Goal: Information Seeking & Learning: Learn about a topic

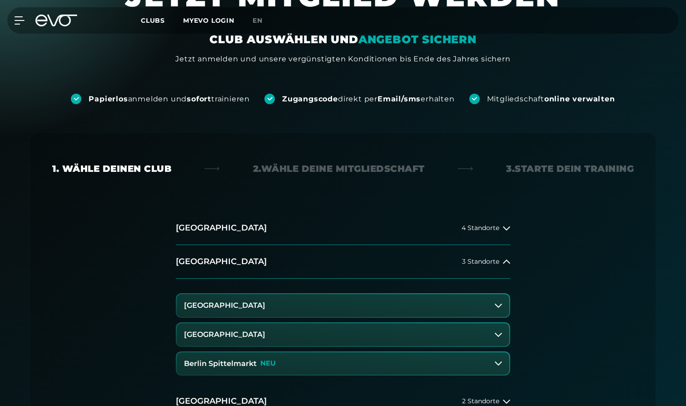
click at [500, 329] on button "[GEOGRAPHIC_DATA]" at bounding box center [343, 334] width 332 height 23
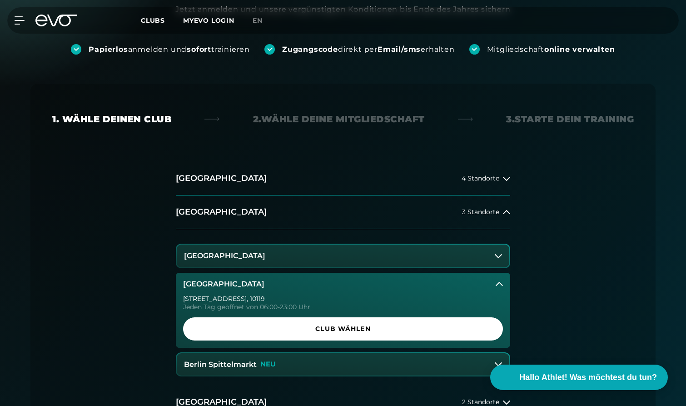
scroll to position [124, 0]
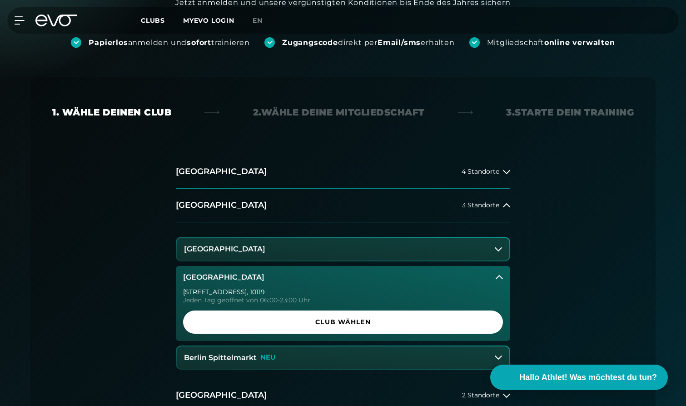
click at [501, 246] on icon at bounding box center [498, 248] width 7 height 7
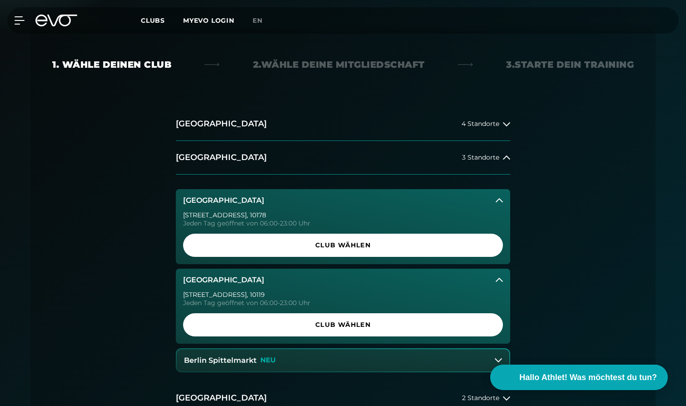
scroll to position [188, 0]
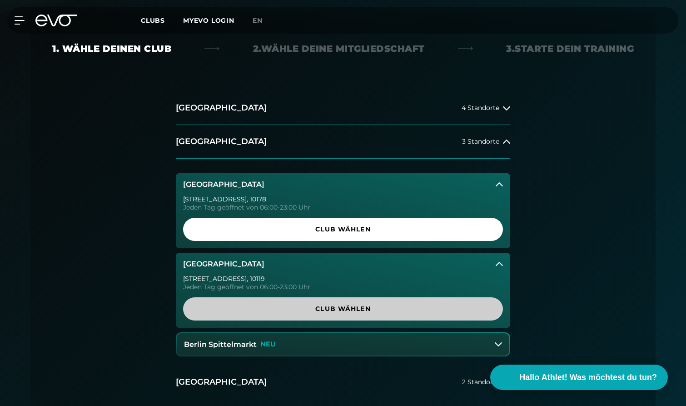
click at [460, 317] on span "Club wählen" at bounding box center [343, 308] width 320 height 23
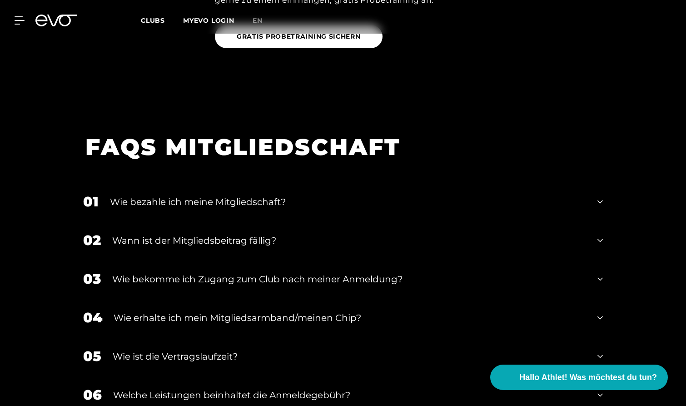
scroll to position [1485, 0]
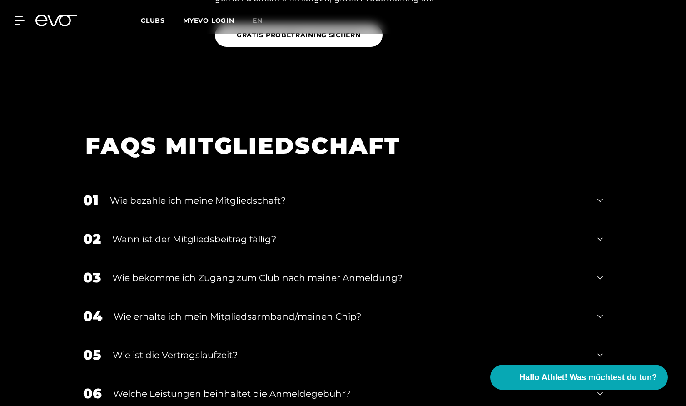
click at [445, 193] on div "Wie bezahle ich meine Mitgliedschaft?" at bounding box center [348, 200] width 476 height 14
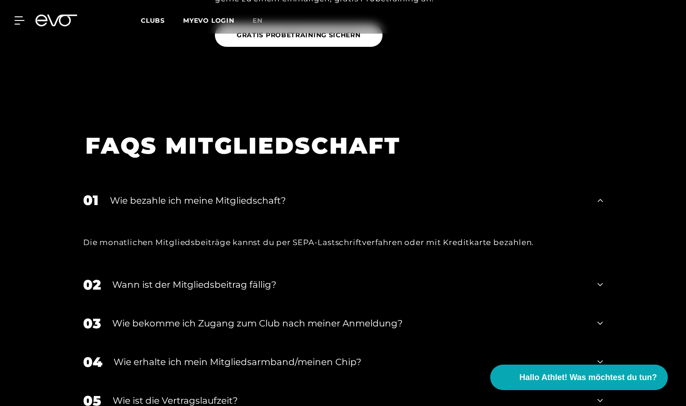
click at [445, 193] on div "Wie bezahle ich meine Mitgliedschaft?" at bounding box center [348, 200] width 476 height 14
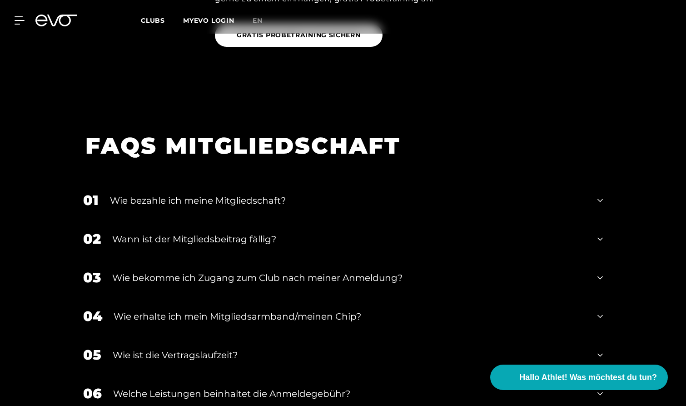
click at [414, 238] on div "02 Wann ist der Mitgliedsbeitrag fällig?" at bounding box center [343, 238] width 538 height 39
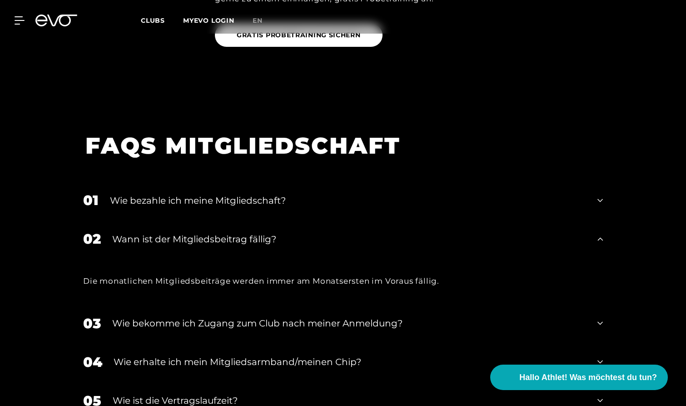
click at [417, 233] on div "02 Wann ist der Mitgliedsbeitrag fällig?" at bounding box center [343, 238] width 538 height 39
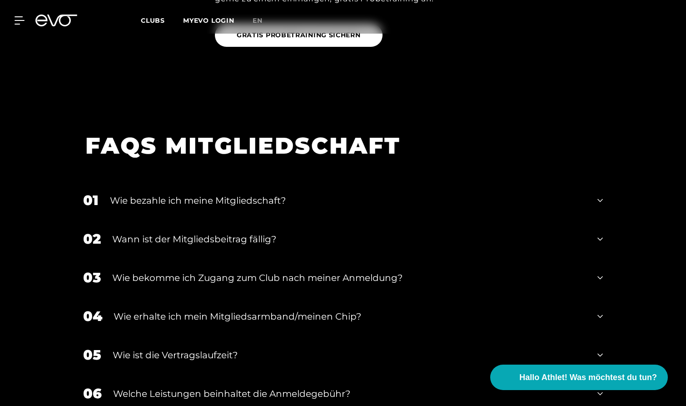
click at [417, 233] on div "02 Wann ist der Mitgliedsbeitrag fällig?" at bounding box center [343, 238] width 538 height 39
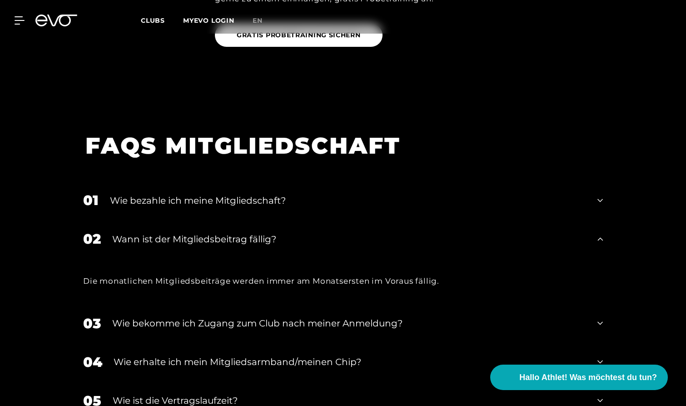
click at [417, 233] on div "02 Wann ist der Mitgliedsbeitrag fällig?" at bounding box center [343, 238] width 538 height 39
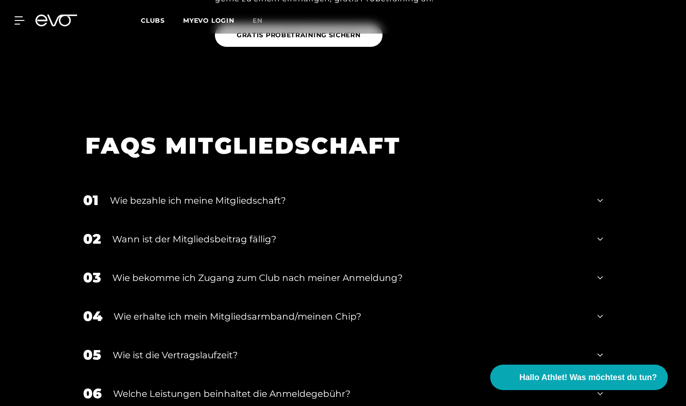
click at [401, 258] on div "03 Wie bekomme ich Zugang zum Club nach meiner Anmeldung?" at bounding box center [343, 277] width 538 height 39
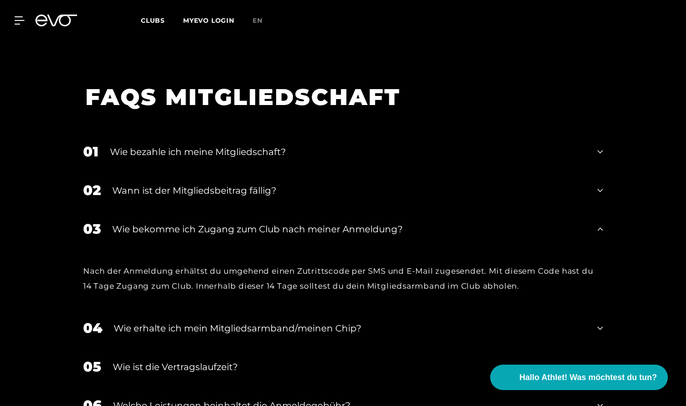
scroll to position [1527, 0]
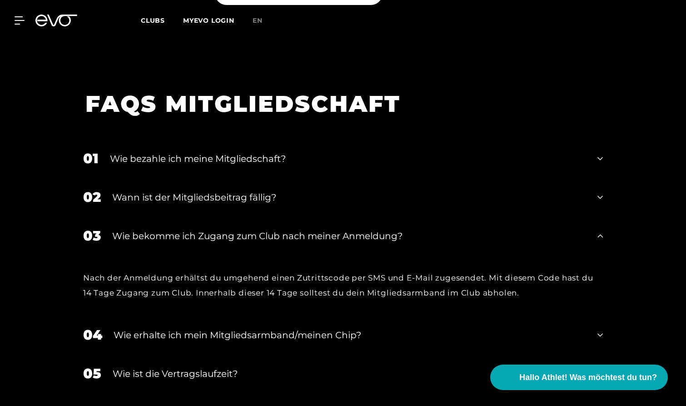
click at [405, 229] on div "Wie bekomme ich Zugang zum Club nach meiner Anmeldung?" at bounding box center [349, 236] width 474 height 14
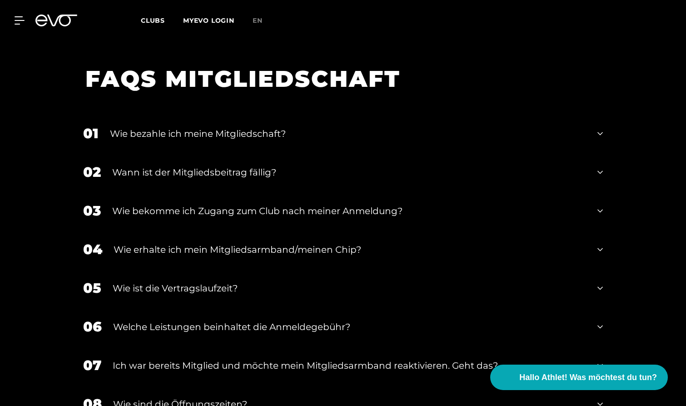
scroll to position [1565, 0]
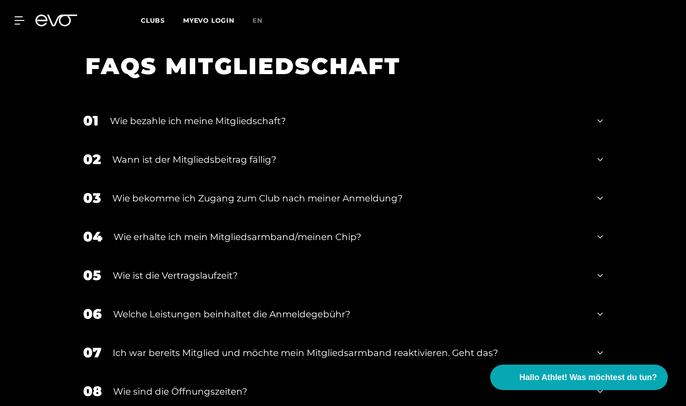
click at [405, 230] on div "Wie erhalte ich mein Mitgliedsarmband/meinen Chip?" at bounding box center [350, 237] width 472 height 14
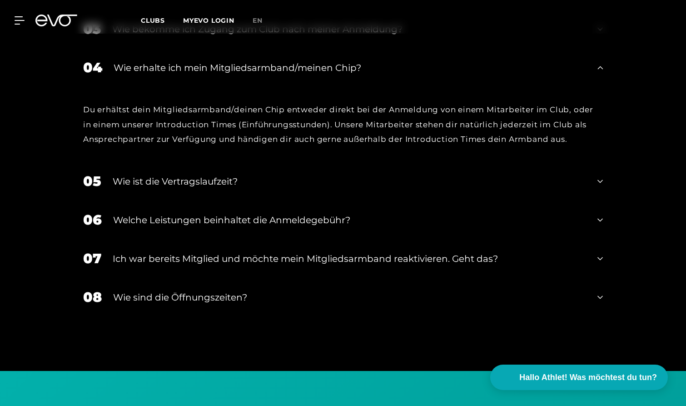
scroll to position [1738, 0]
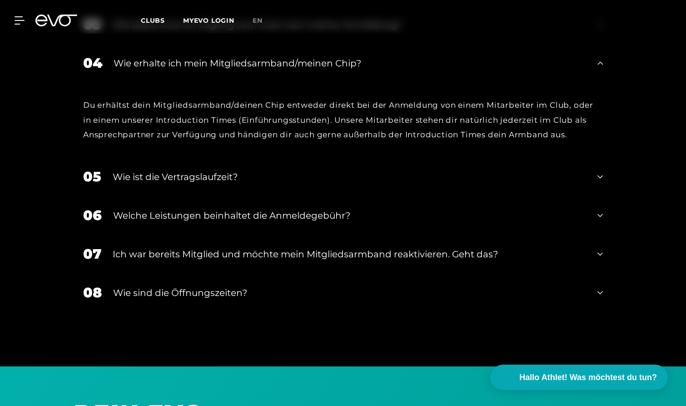
click at [446, 208] on div "Welche Leistungen beinhaltet die Anmeldegebühr?" at bounding box center [349, 215] width 473 height 14
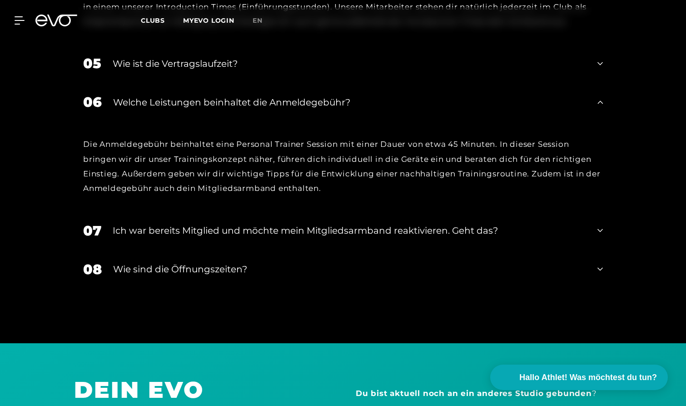
scroll to position [1854, 0]
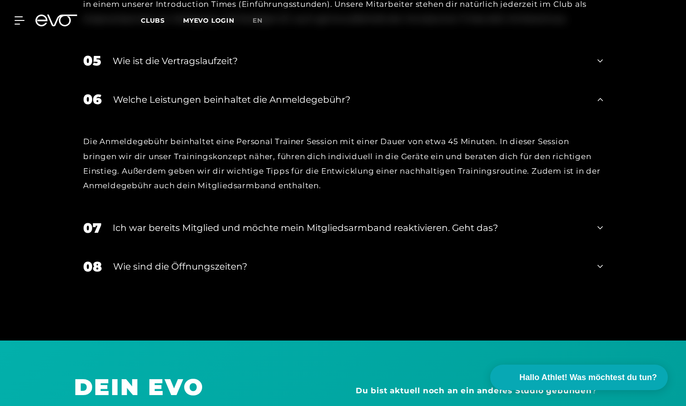
click at [438, 221] on div "Ich war bereits Mitglied und möchte mein Mitgliedsarmband reaktivieren. Geht da…" at bounding box center [349, 228] width 473 height 14
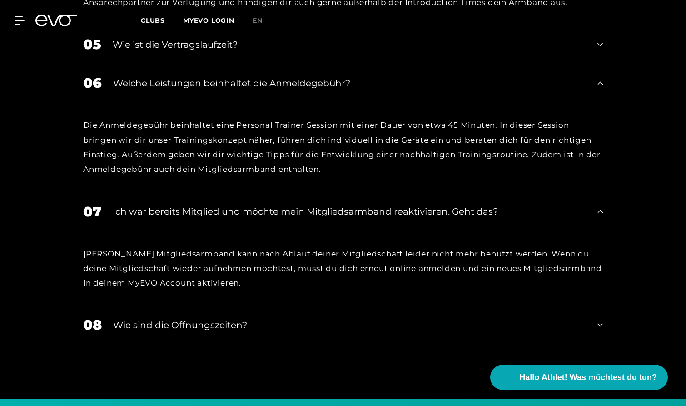
scroll to position [1871, 0]
click at [444, 204] on div "Ich war bereits Mitglied und möchte mein Mitgliedsarmband reaktivieren. Geht da…" at bounding box center [349, 211] width 473 height 14
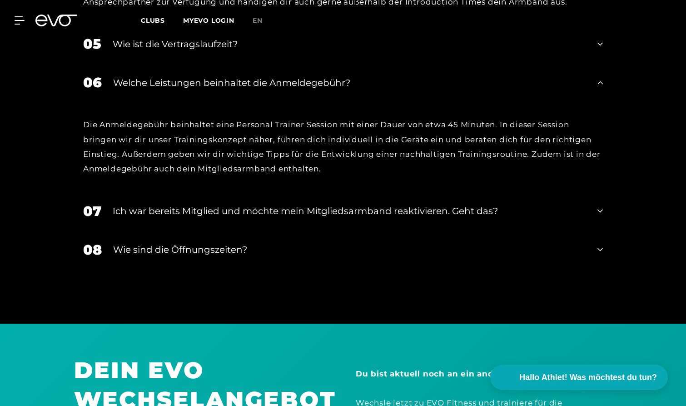
click at [425, 230] on div "08 Wie sind die Öffnungszeiten?" at bounding box center [343, 249] width 538 height 39
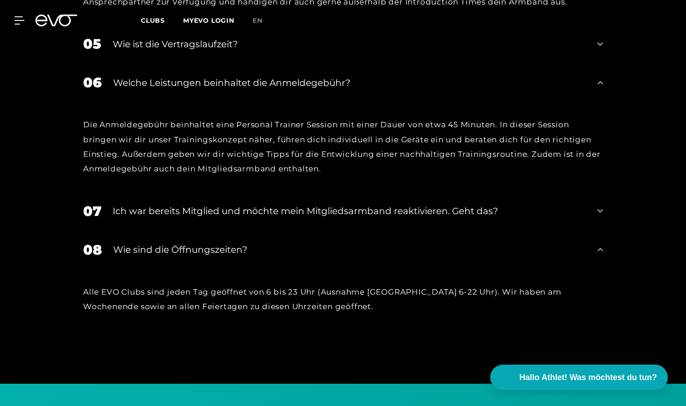
click at [424, 243] on div "Wie sind die Öffnungszeiten?" at bounding box center [349, 250] width 473 height 14
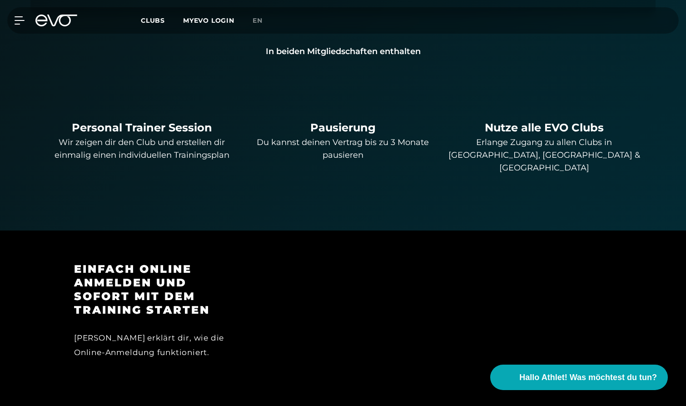
scroll to position [688, 0]
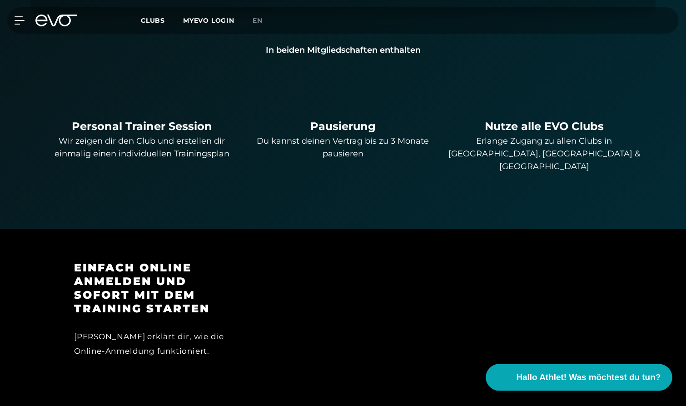
click at [511, 372] on button "Hallo Athlet! Was möchtest du tun?" at bounding box center [579, 377] width 186 height 27
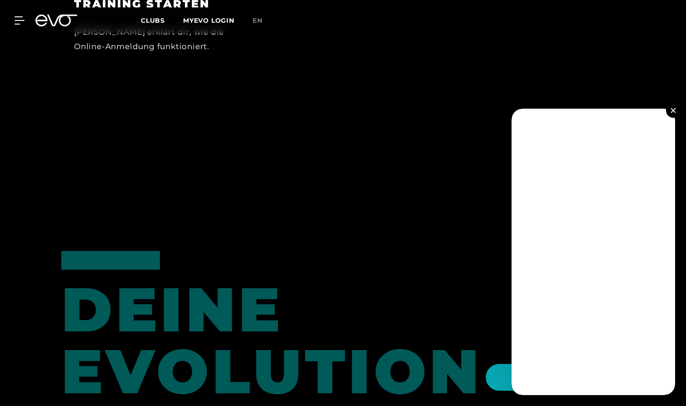
scroll to position [1003, 0]
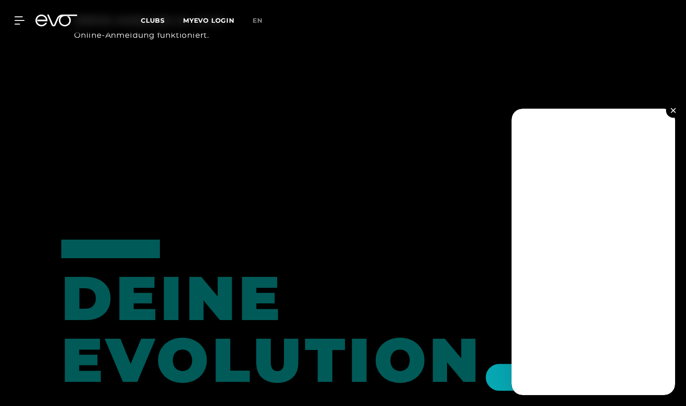
click at [505, 373] on video at bounding box center [500, 377] width 21 height 21
click at [673, 108] on button at bounding box center [673, 110] width 15 height 15
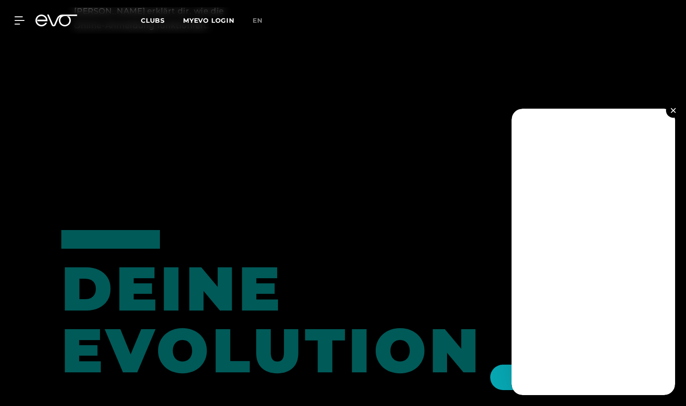
scroll to position [1014, 0]
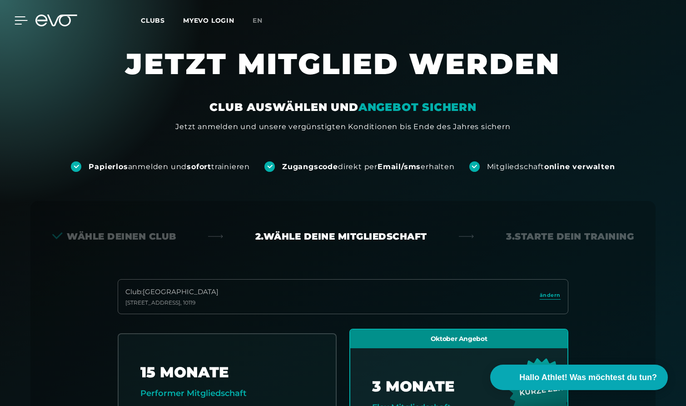
click at [23, 22] on icon at bounding box center [21, 20] width 13 height 8
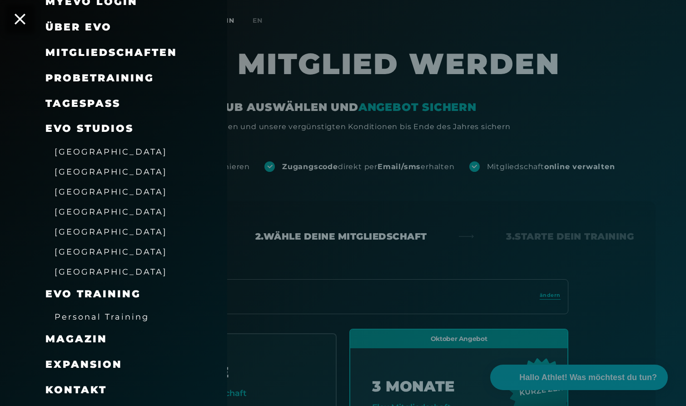
scroll to position [70, 0]
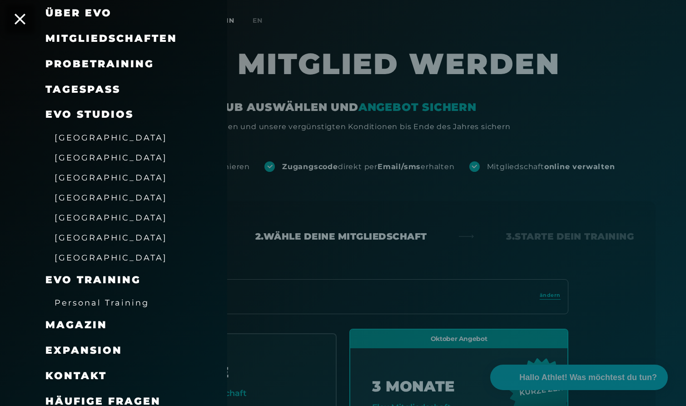
click at [102, 297] on span "Personal Training" at bounding box center [102, 302] width 94 height 10
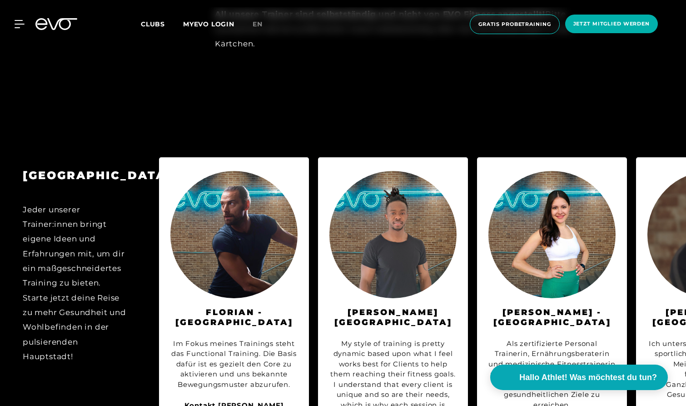
scroll to position [900, 0]
